Goal: Information Seeking & Learning: Learn about a topic

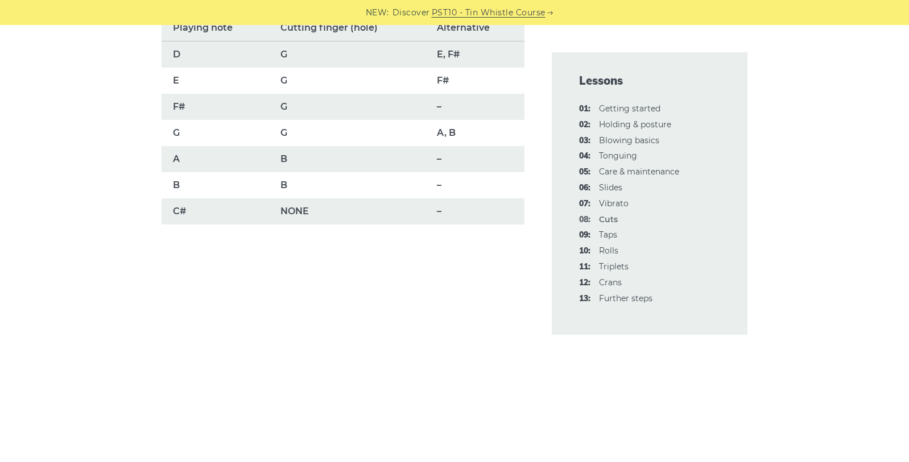
scroll to position [925, 0]
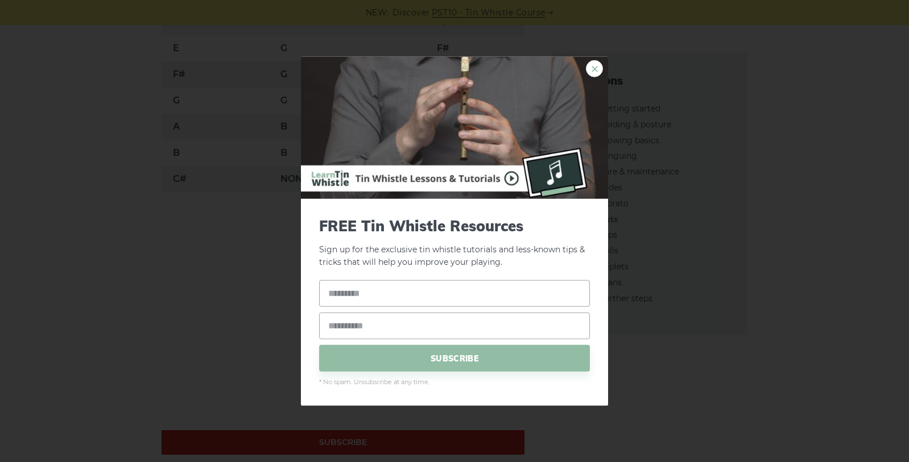
click at [594, 63] on link "×" at bounding box center [594, 68] width 17 height 17
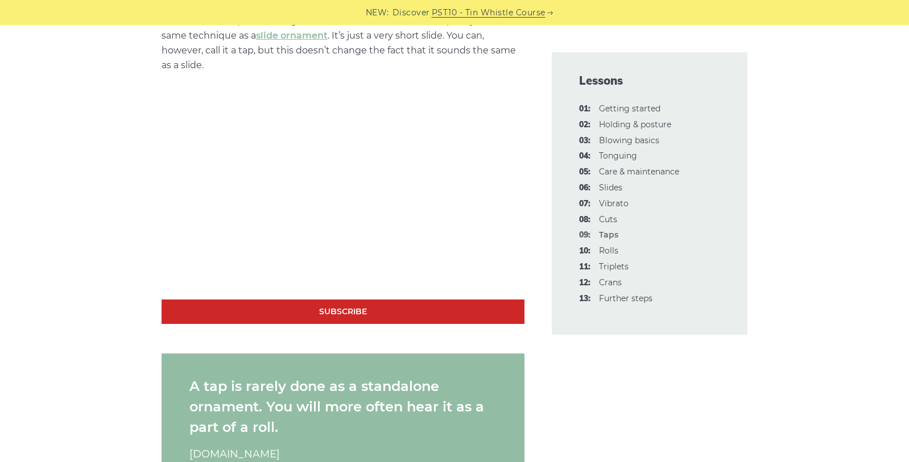
scroll to position [855, 0]
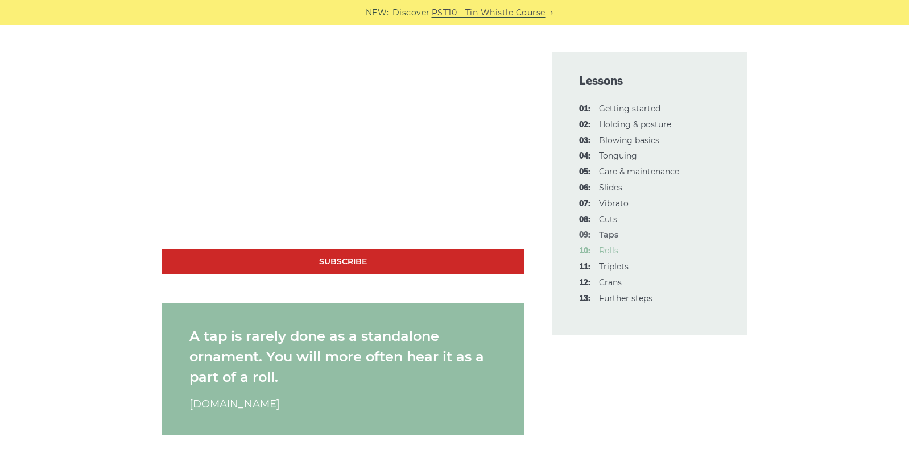
click at [610, 252] on link "10: Rolls" at bounding box center [608, 251] width 19 height 10
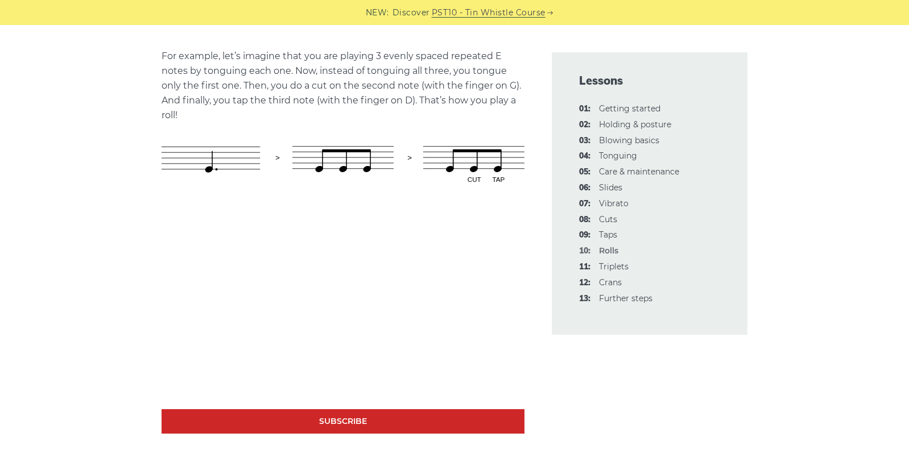
scroll to position [643, 0]
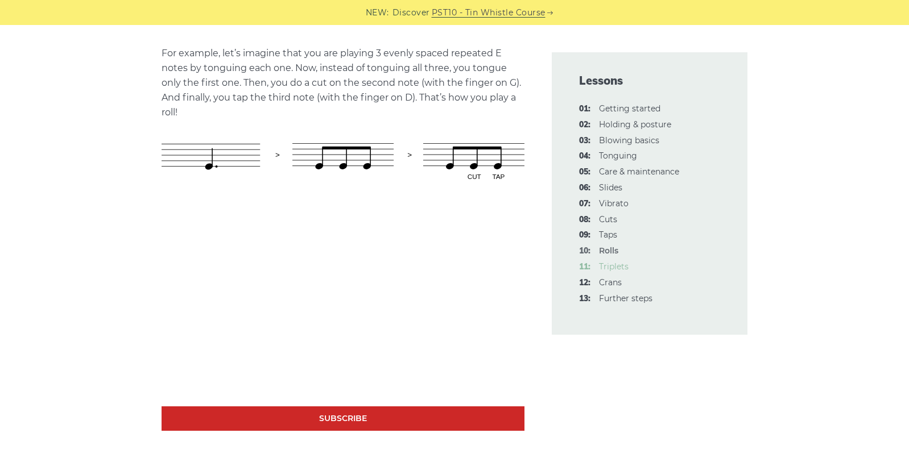
click at [616, 267] on link "11: Triplets" at bounding box center [614, 267] width 30 height 10
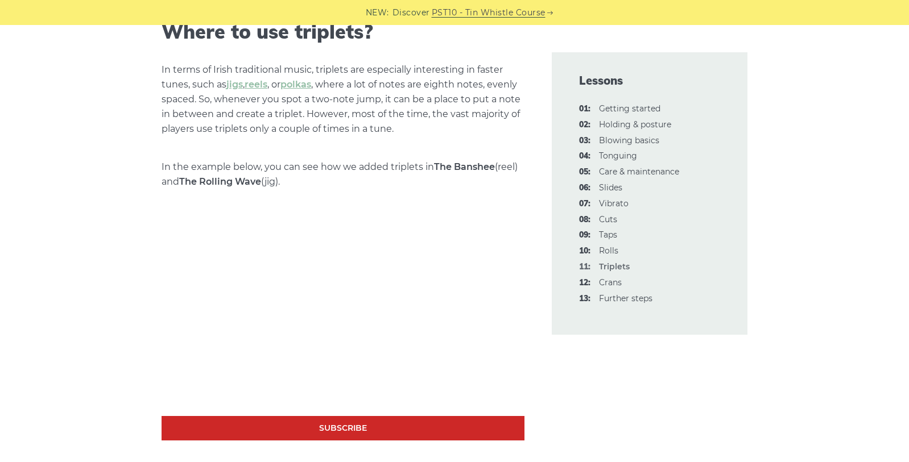
scroll to position [1109, 0]
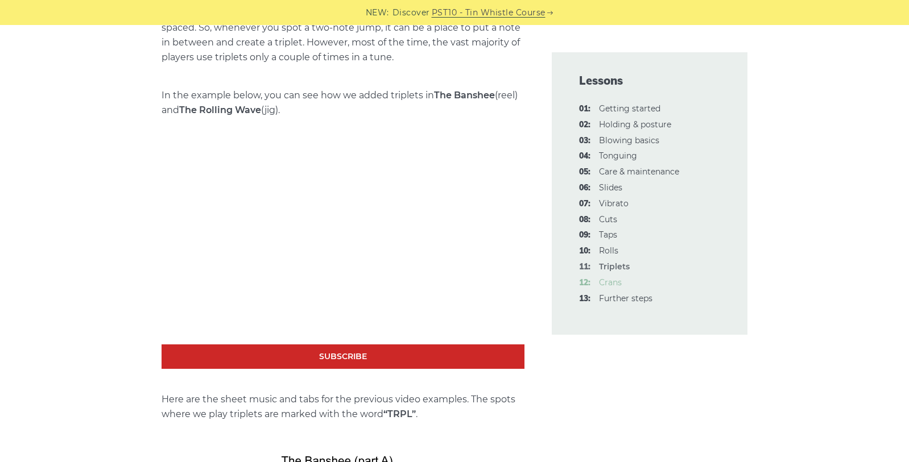
click at [615, 283] on link "12: Crans" at bounding box center [610, 282] width 23 height 10
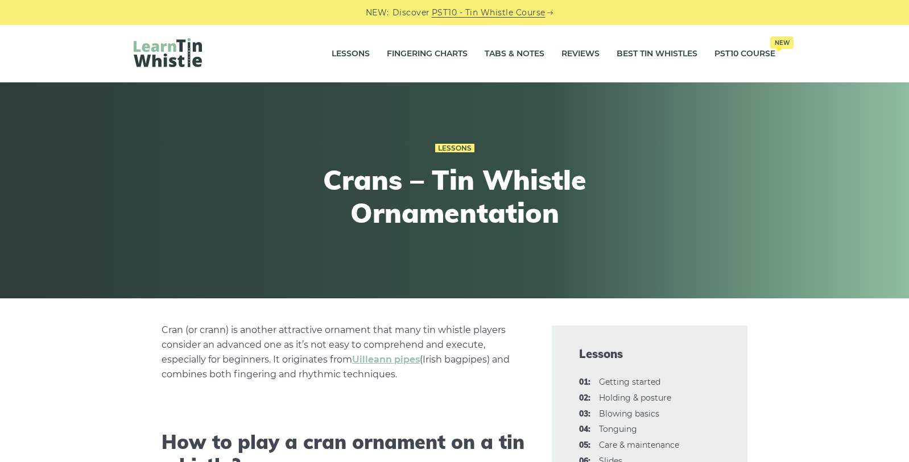
scroll to position [451, 0]
